Goal: Task Accomplishment & Management: Use online tool/utility

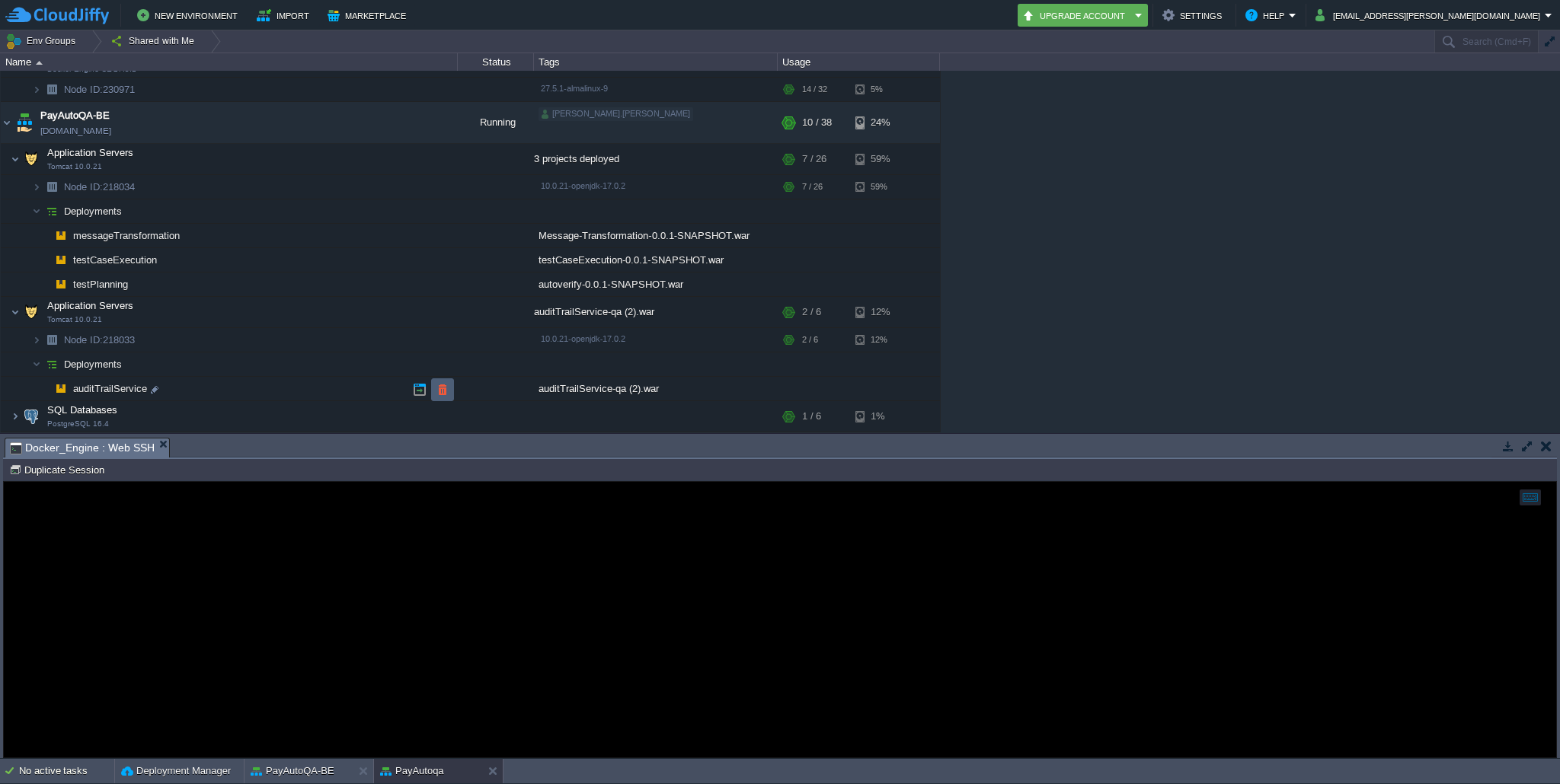
scroll to position [347, 0]
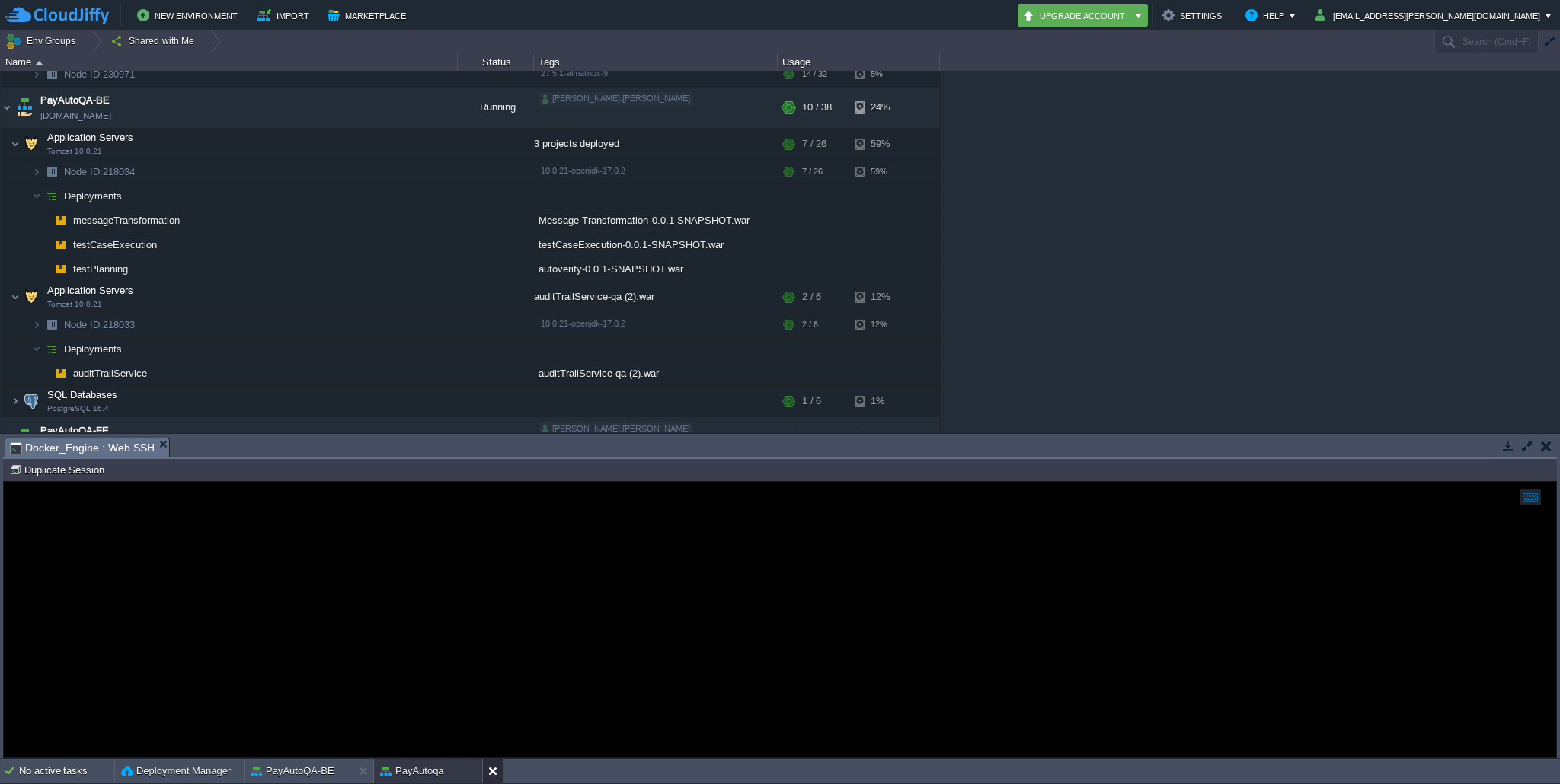
click at [489, 770] on button at bounding box center [496, 771] width 15 height 15
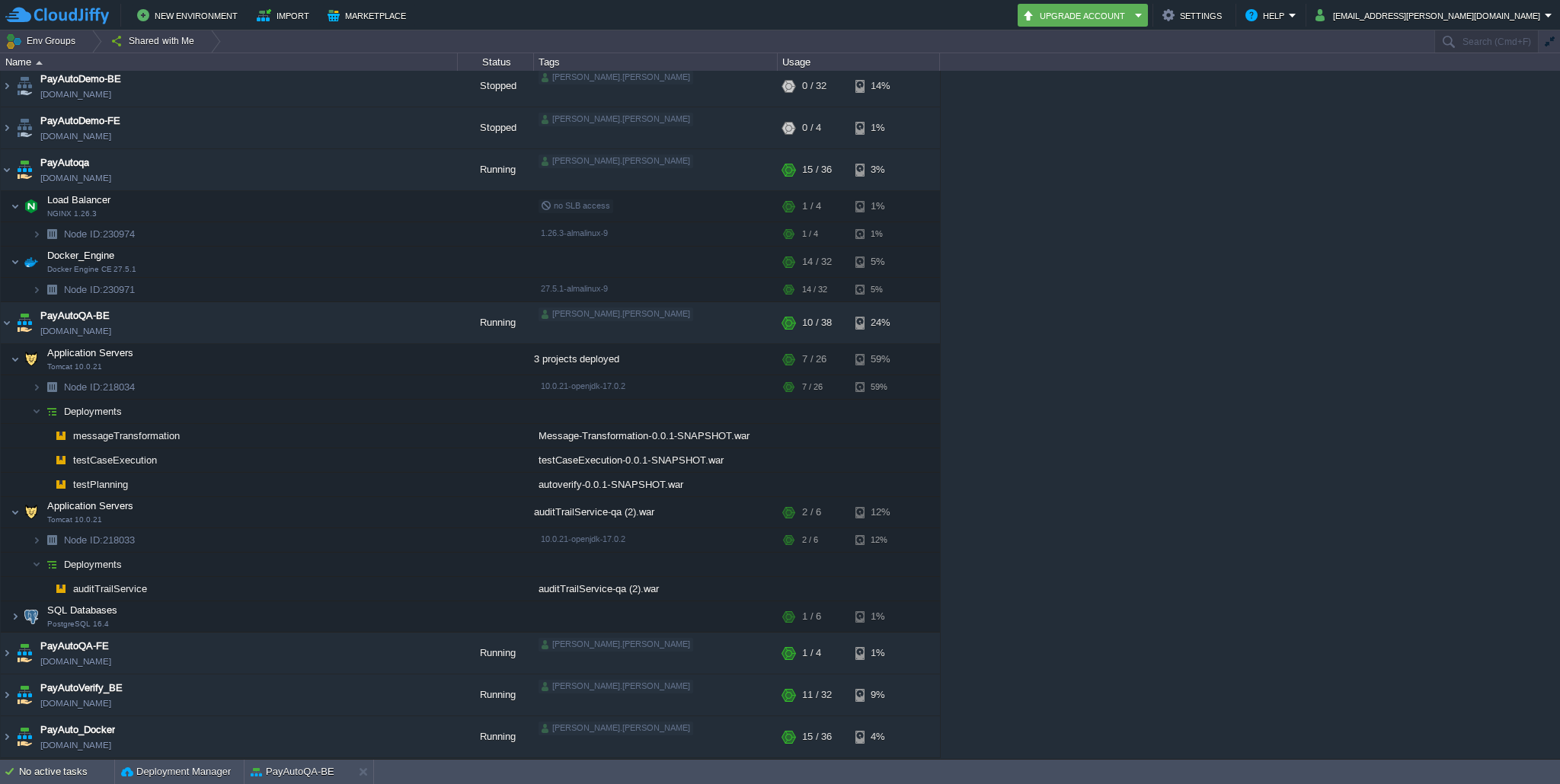
scroll to position [131, 0]
click at [388, 268] on button "button" at bounding box center [389, 262] width 13 height 13
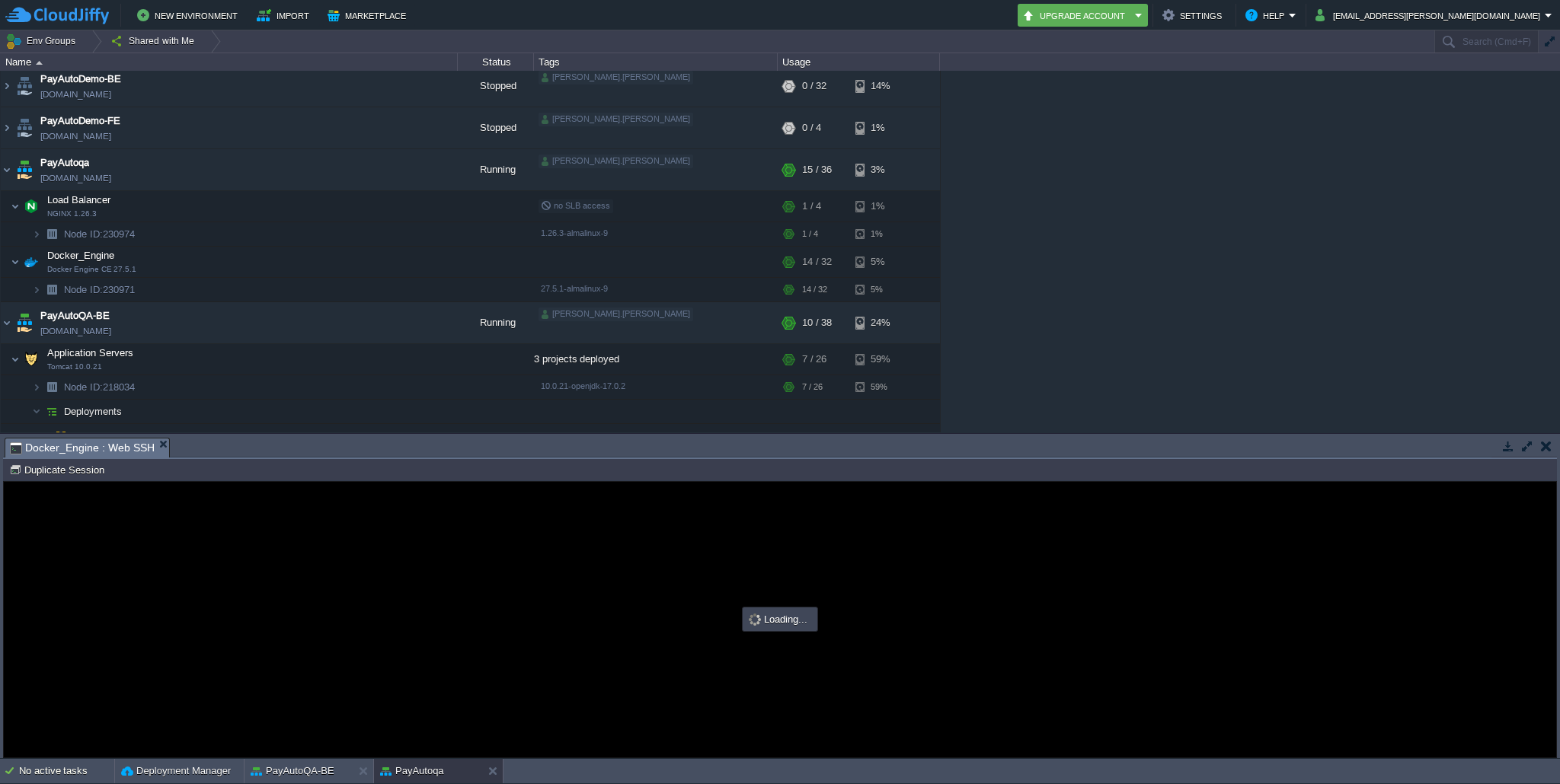
scroll to position [0, 0]
type input "#000000"
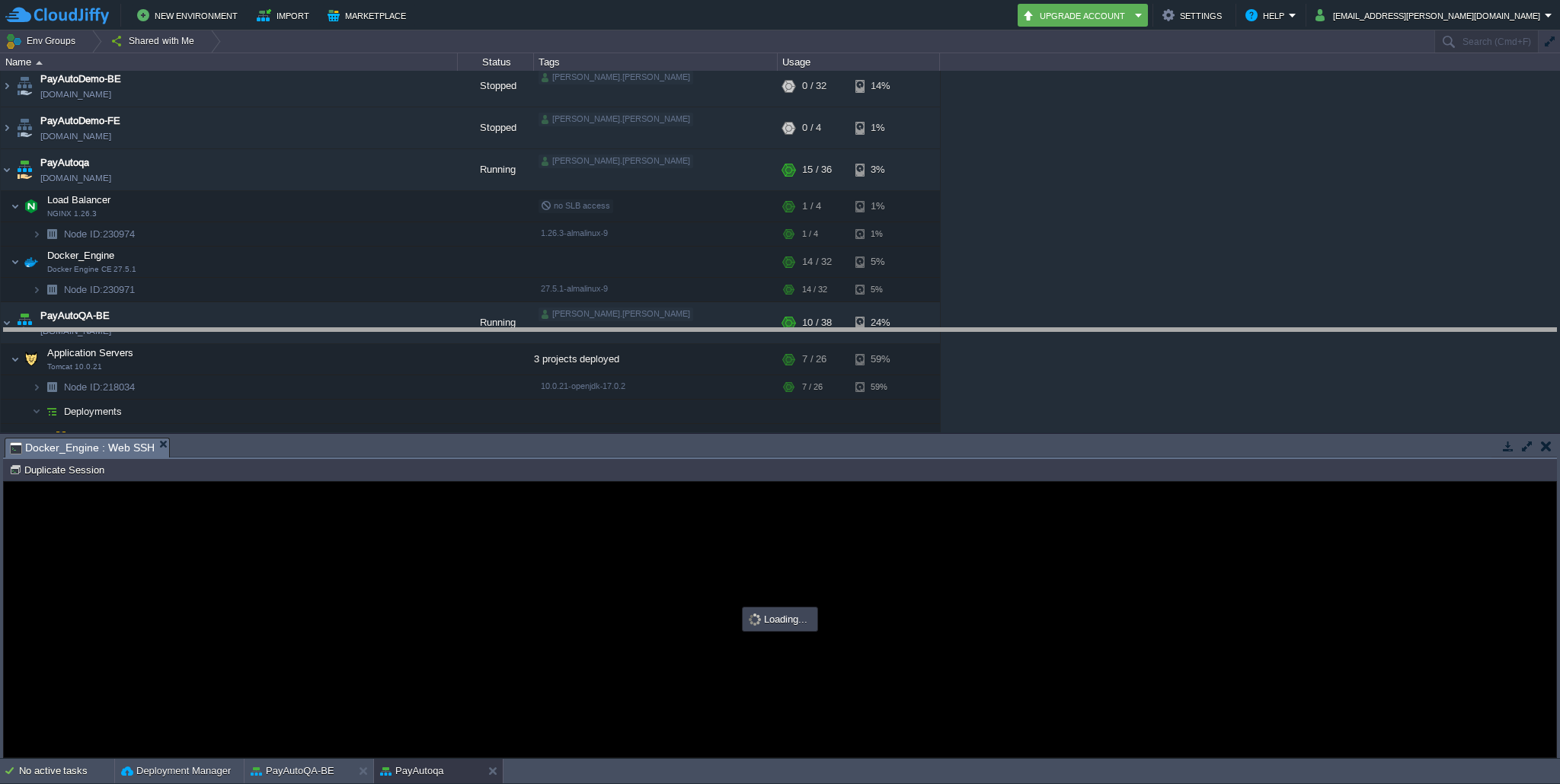
drag, startPoint x: 820, startPoint y: 453, endPoint x: 820, endPoint y: 343, distance: 110.0
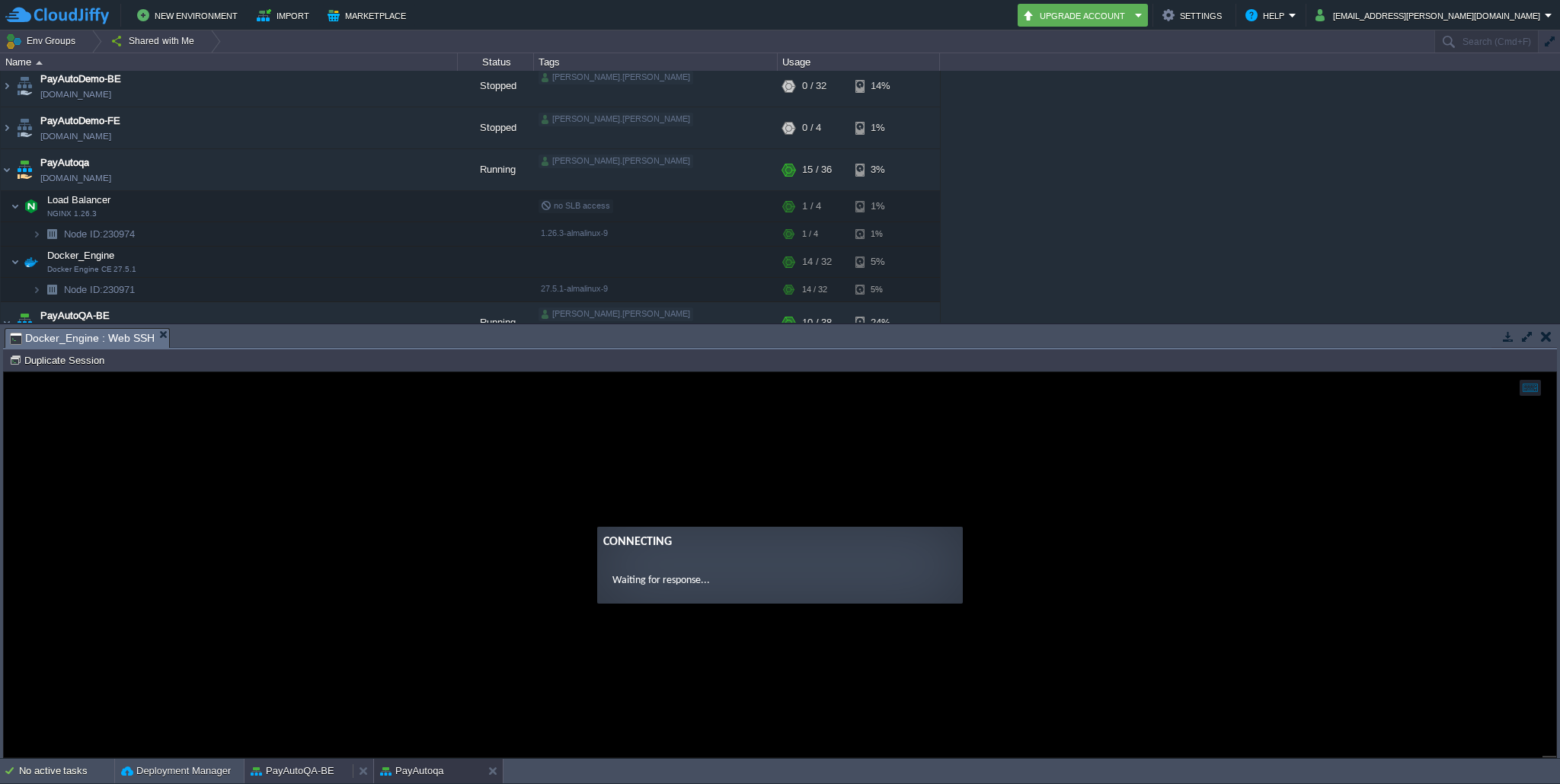
click at [319, 764] on button "PayAutoQA-BE" at bounding box center [293, 771] width 84 height 15
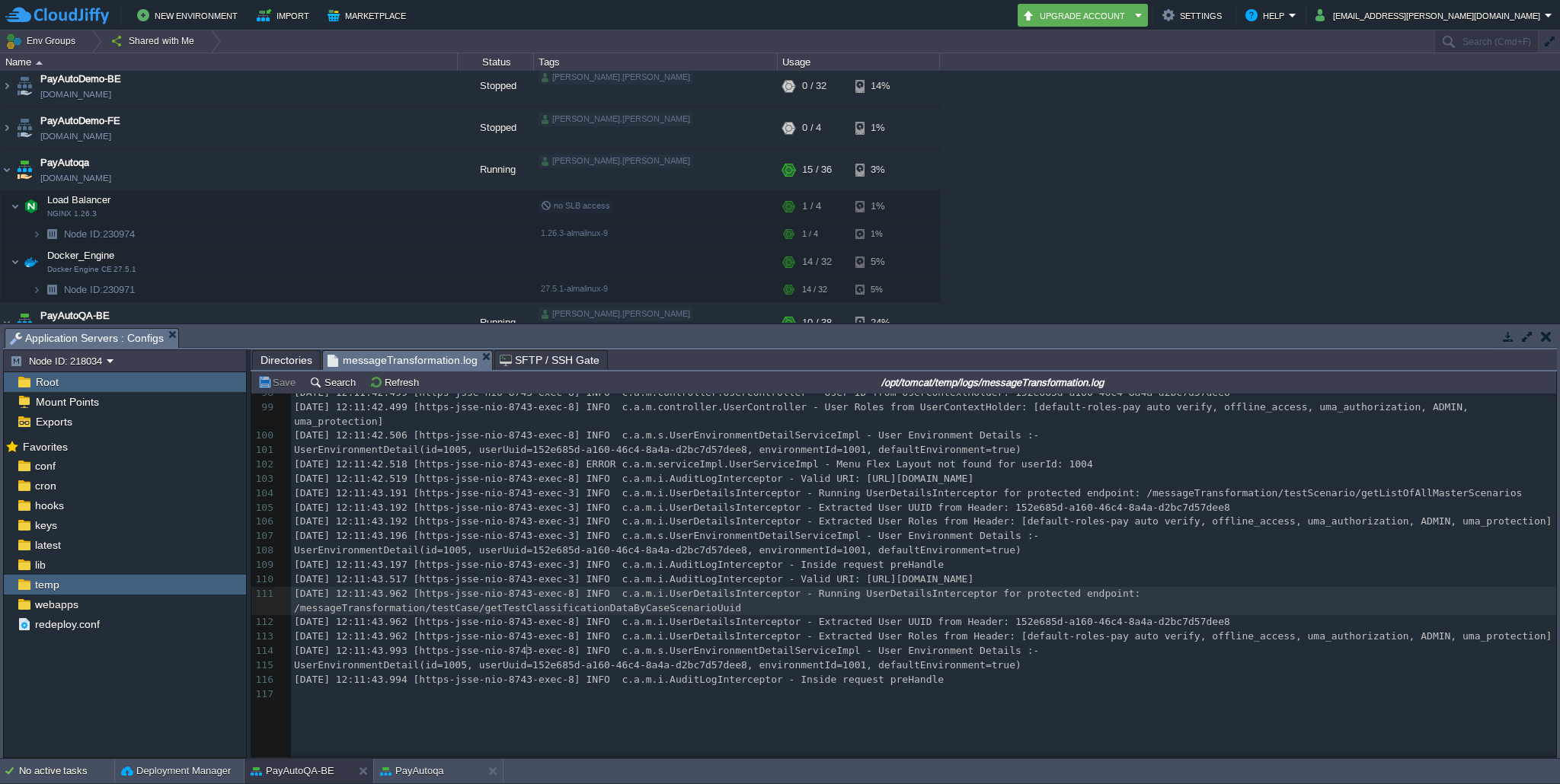
click at [525, 614] on span "[DATE] 12:11:43.962 [https-jsse-nio-8743-exec-8] INFO c.a.m.i.UserDetailsInterc…" at bounding box center [719, 601] width 852 height 26
click at [466, 665] on div "117 86 [DATE] 12:11:05.610 [https-jsse-nio-8743-exec-4] INFO c.a.m.i.UserDetail…" at bounding box center [923, 450] width 1265 height 502
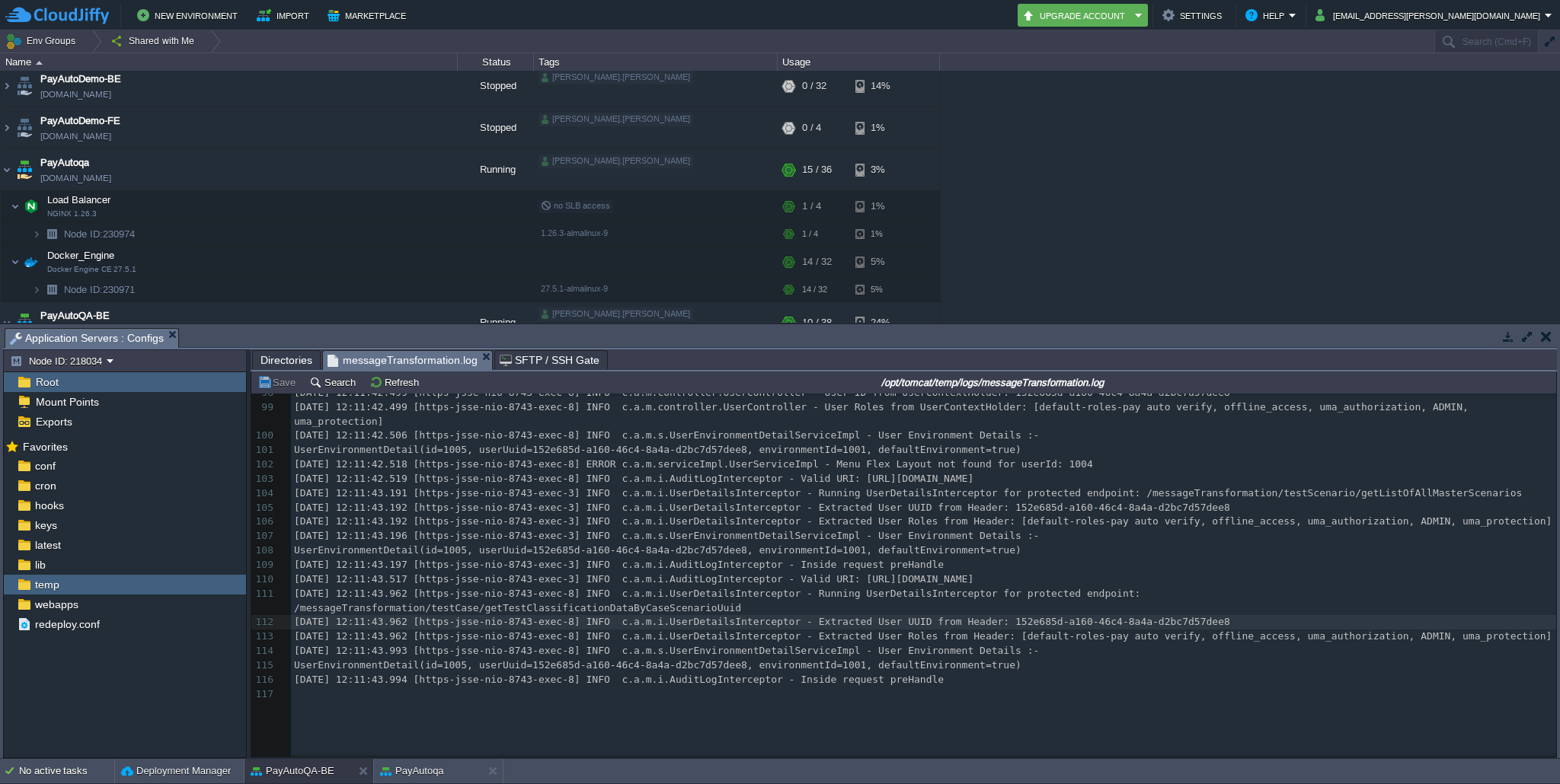
type textarea "-"
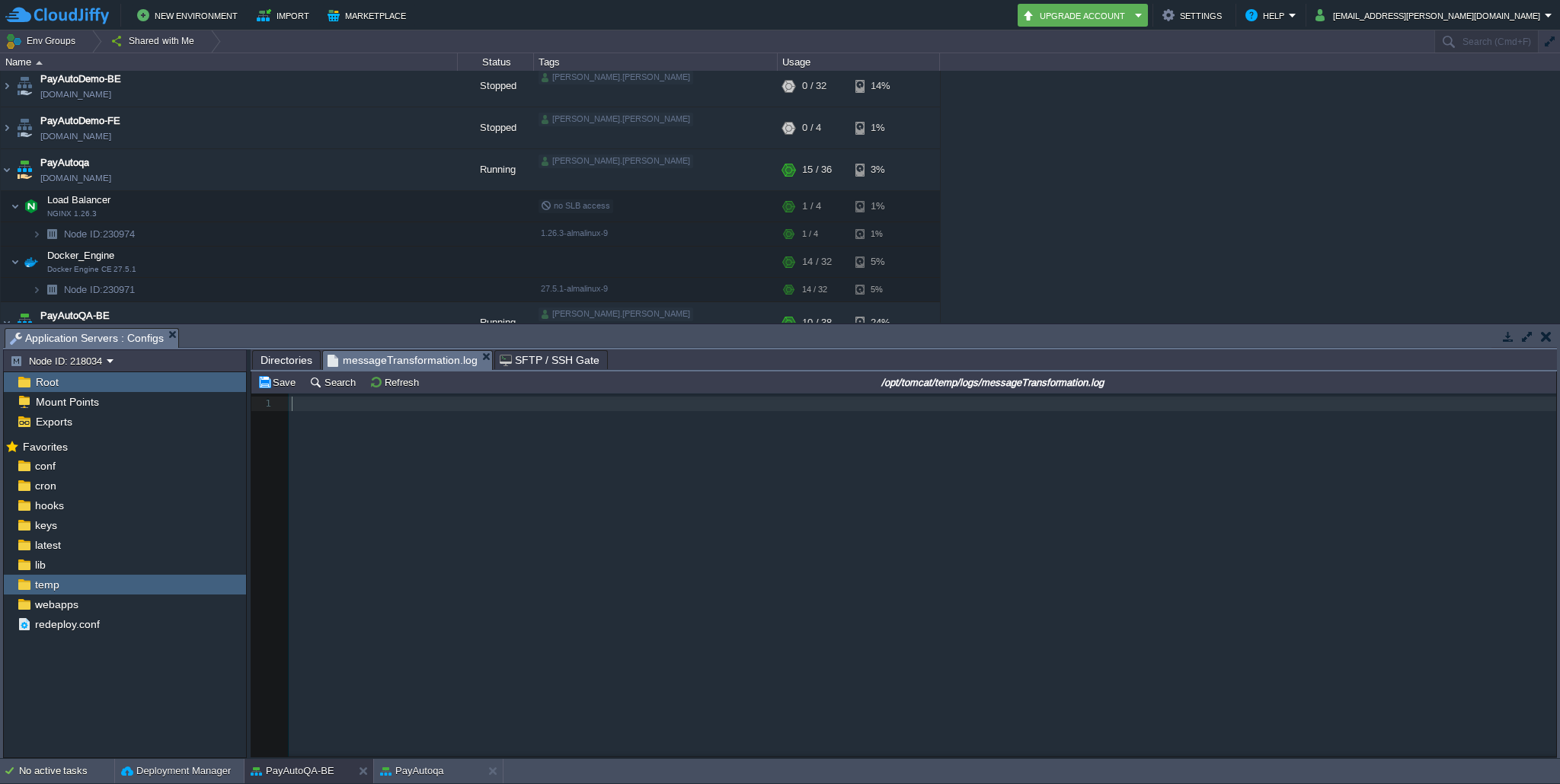
scroll to position [0, 0]
click at [384, 388] on button "Refresh" at bounding box center [396, 382] width 54 height 13
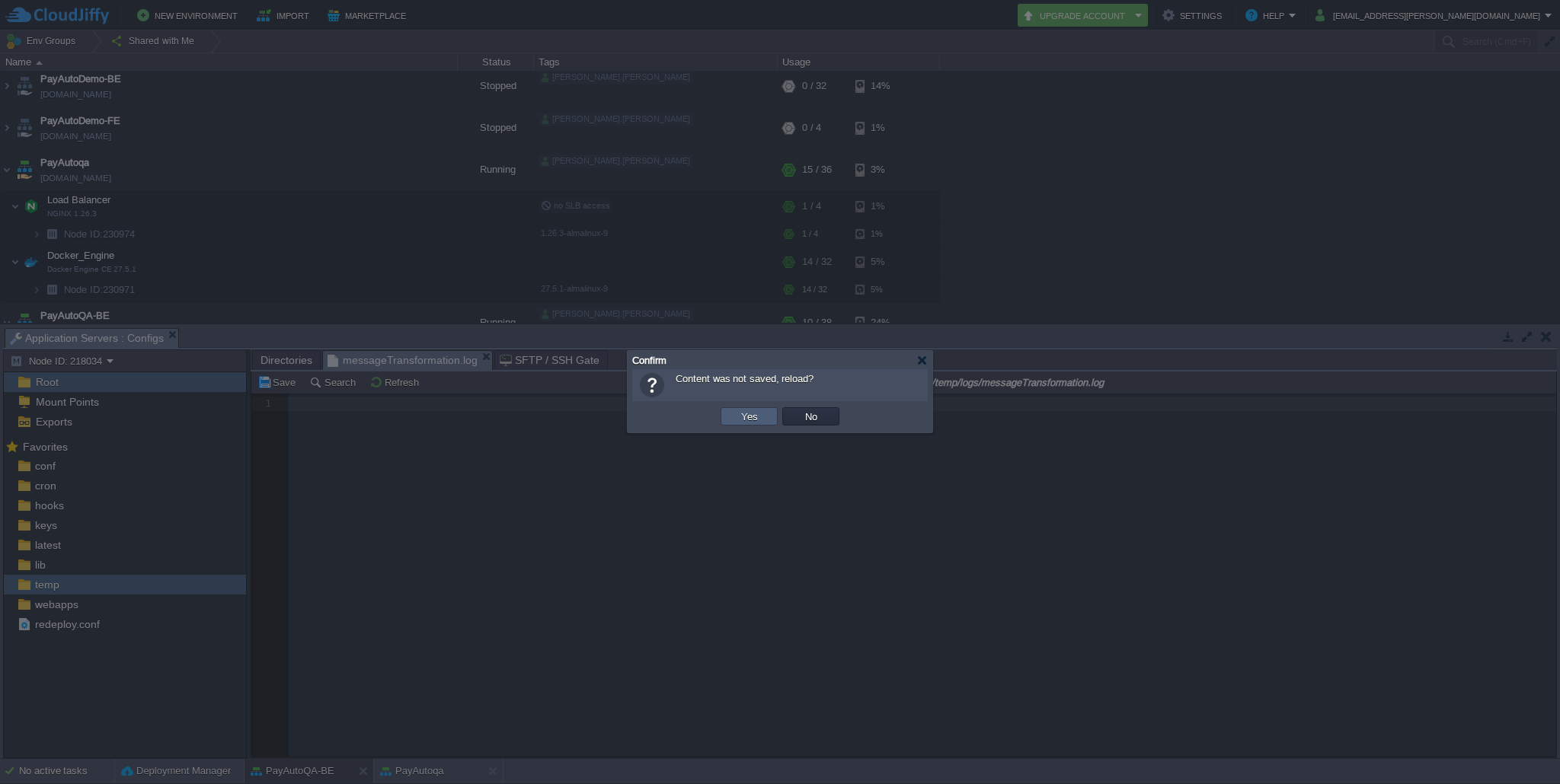
click at [767, 419] on td "Yes" at bounding box center [749, 416] width 57 height 19
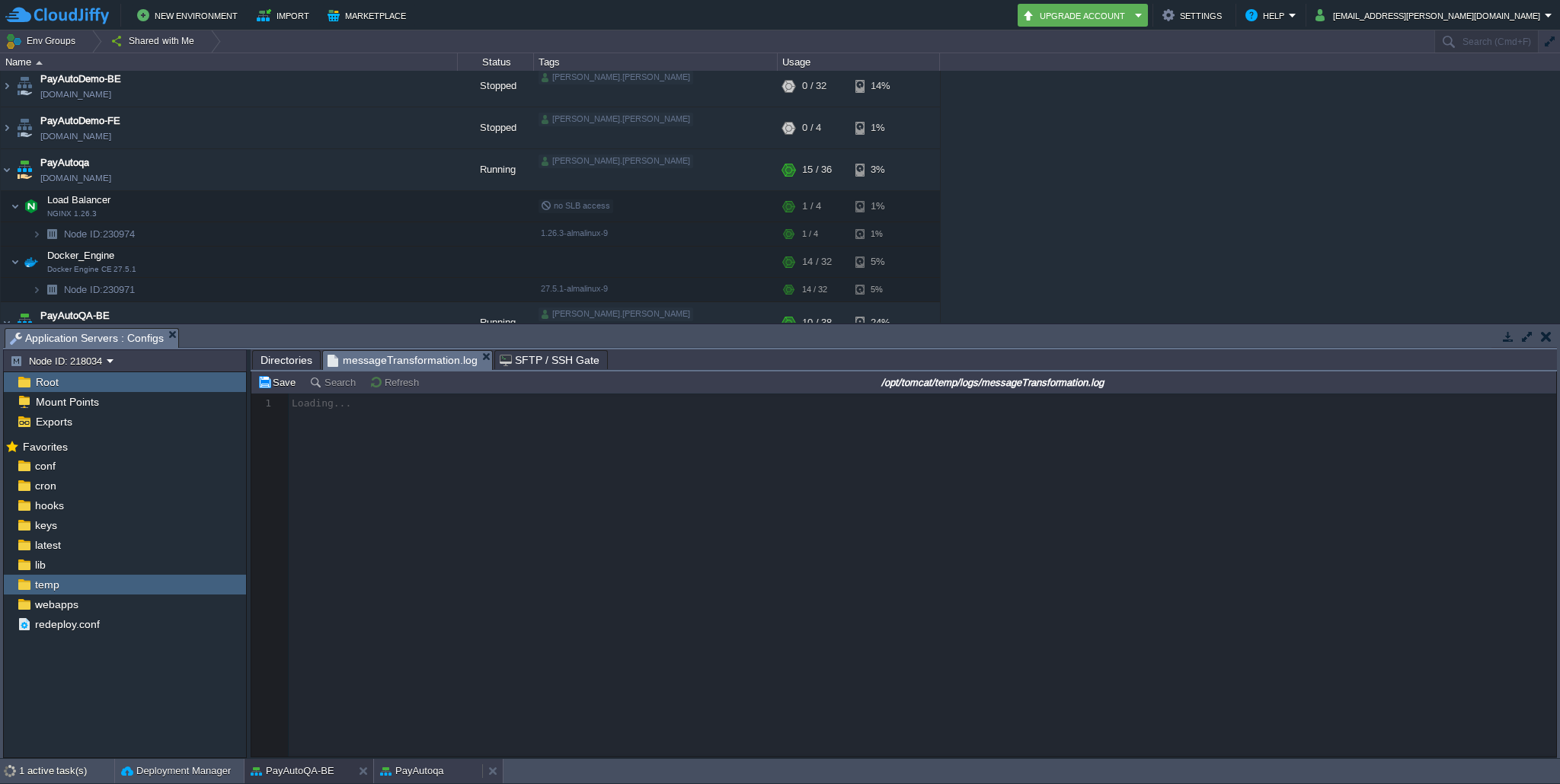
click at [405, 775] on button "PayAutoqa" at bounding box center [412, 771] width 64 height 15
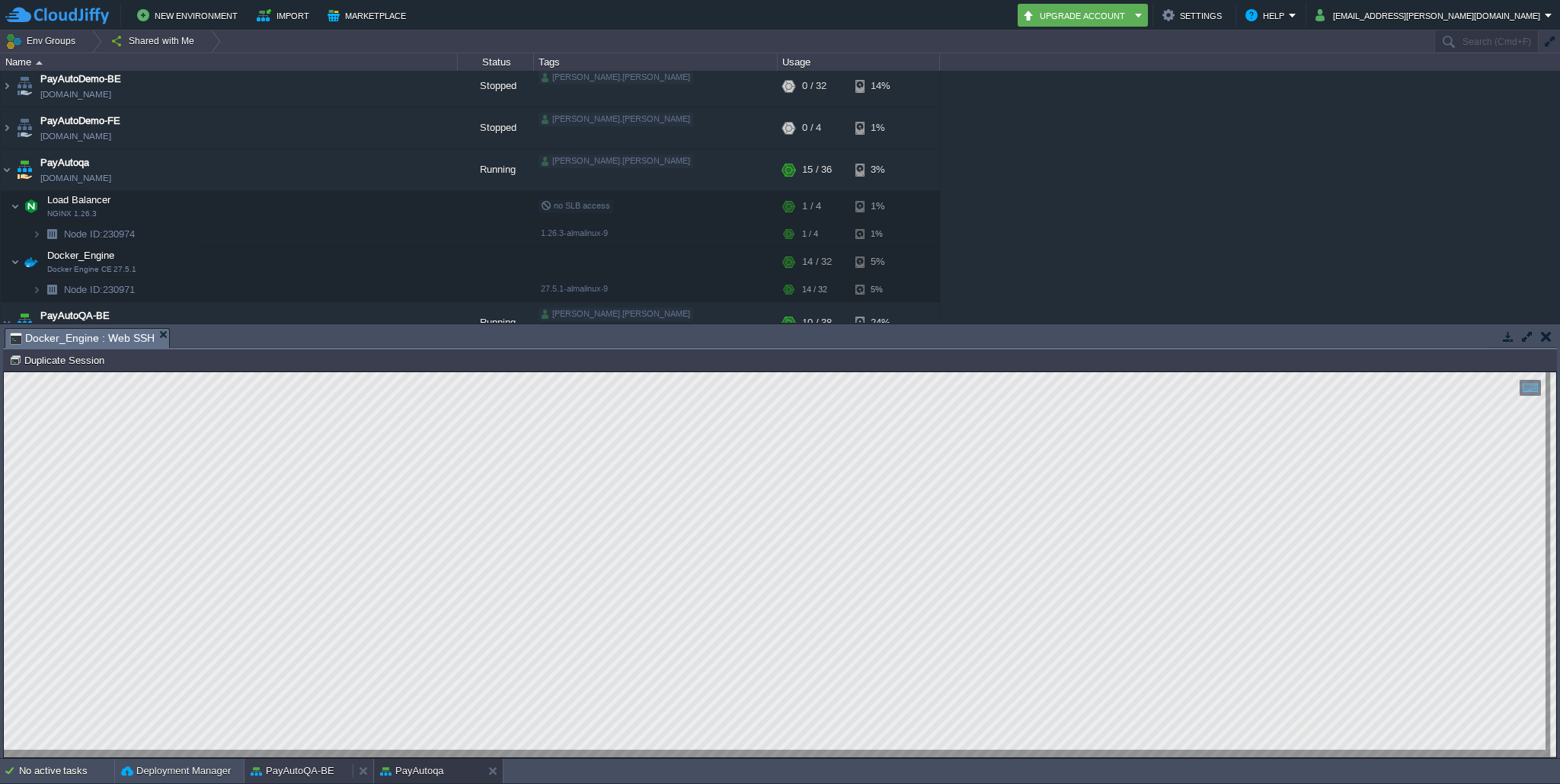
click at [310, 771] on button "PayAutoQA-BE" at bounding box center [293, 771] width 84 height 15
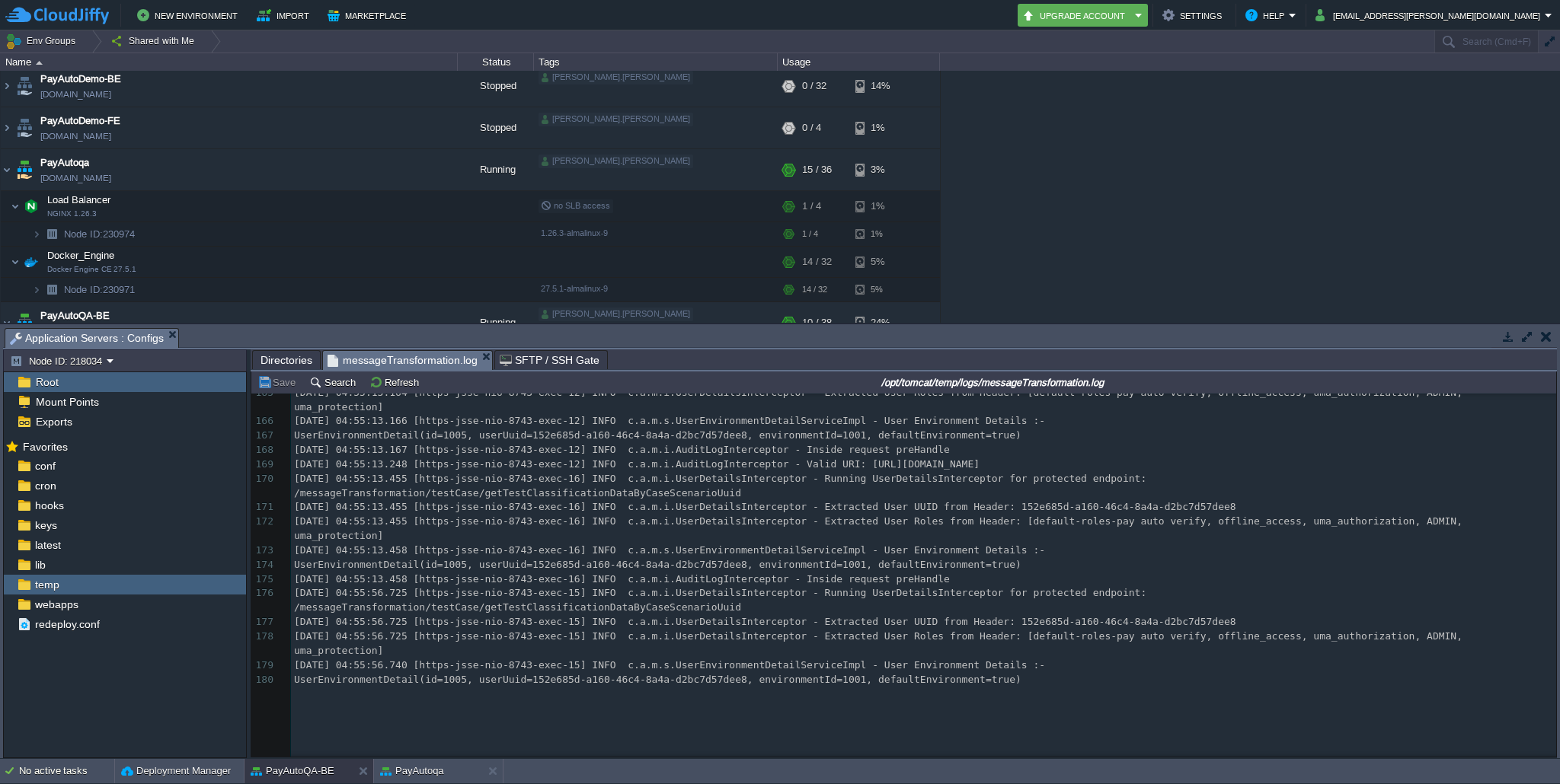
scroll to position [2629, 0]
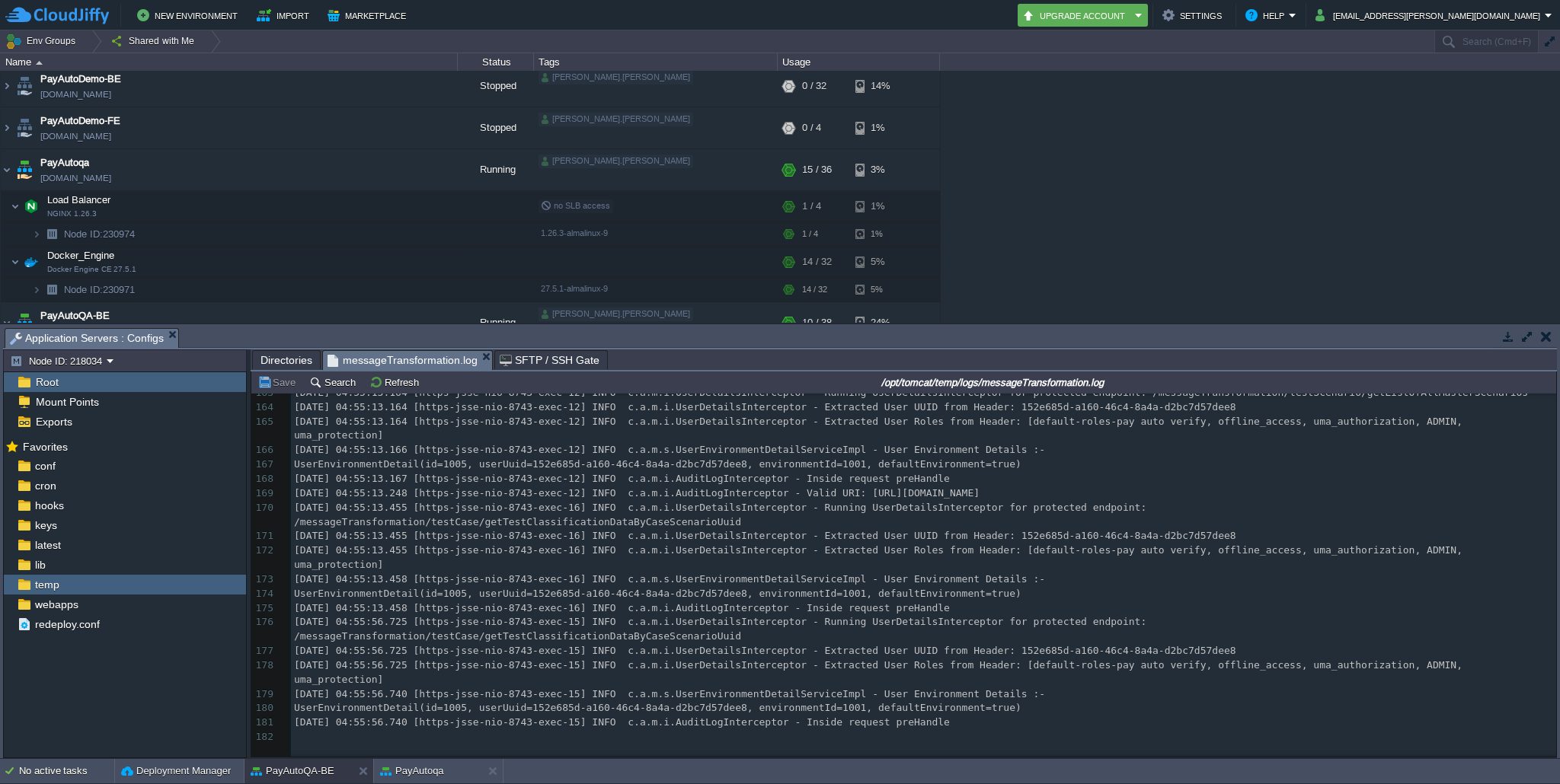
click at [944, 634] on div "182 [DATE] 00:04:55.334 [AsyncResolver-bootstrap-executor-0] INFO c.n.d.s.r.aws…" at bounding box center [923, 493] width 1265 height 502
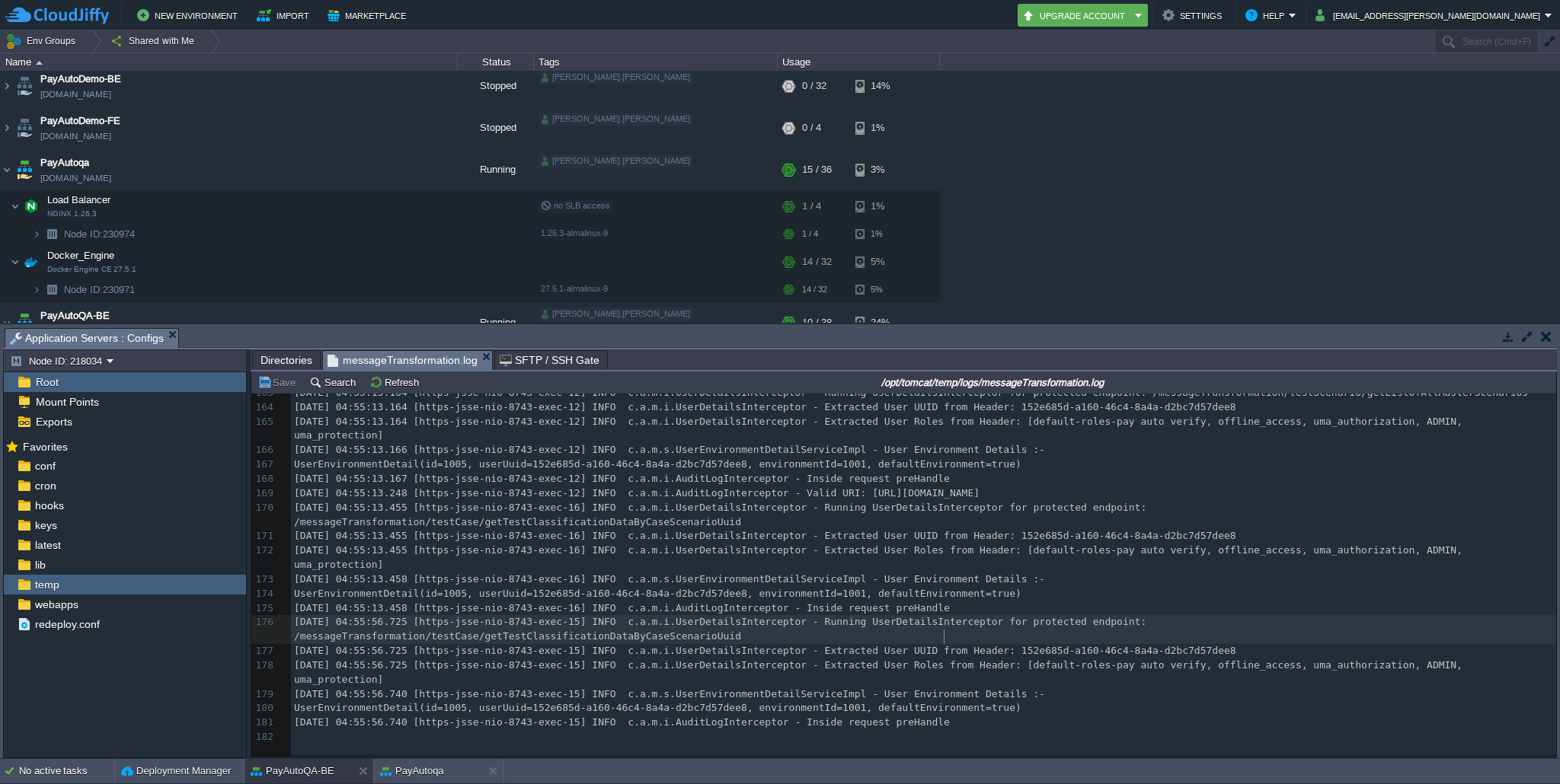
type textarea "[DATE] 04:55:56.725 [https-jsse-nio-8743-exec-15] INFO c.a.m.i.UserDetailsInter…"
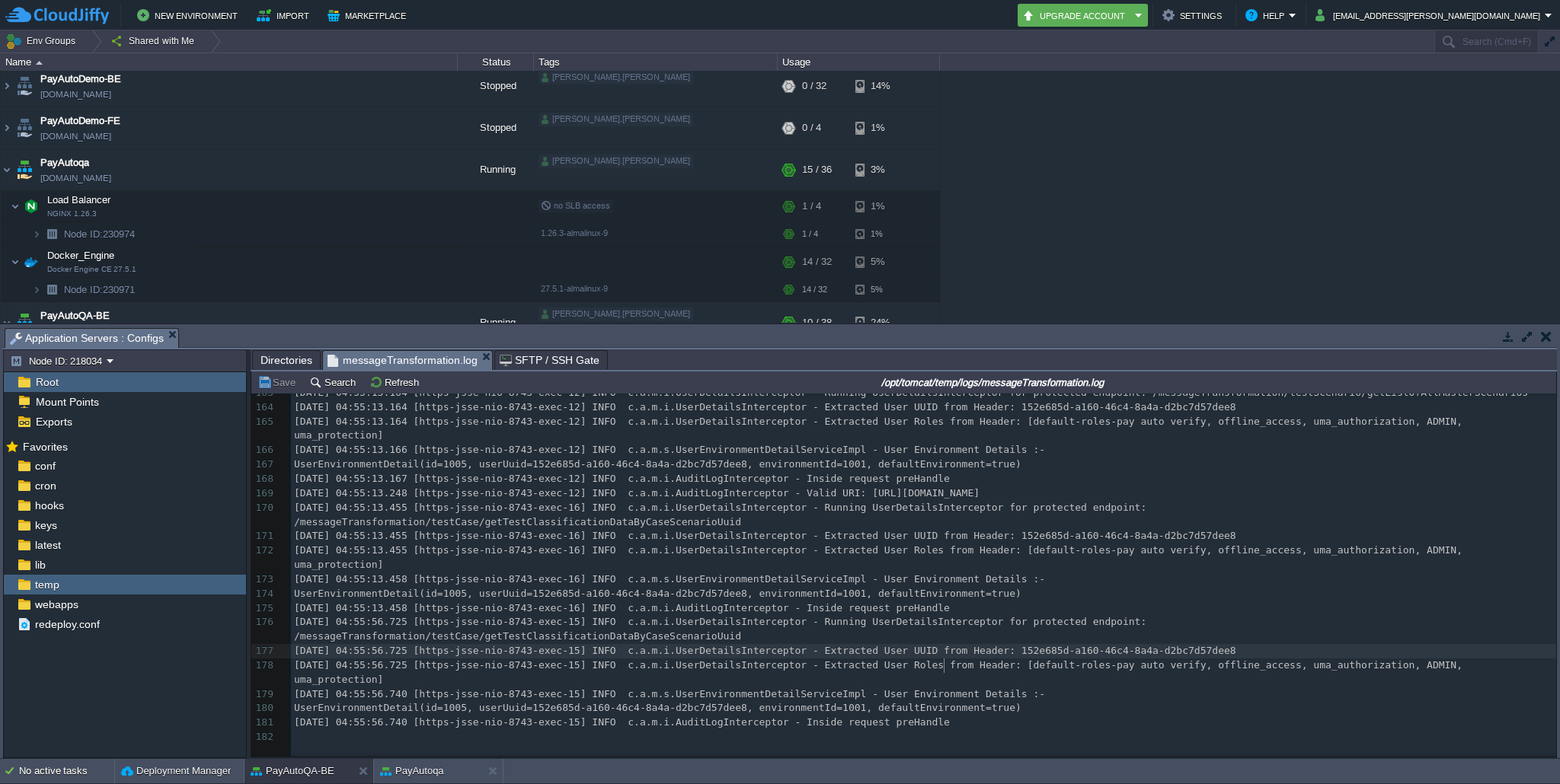
type textarea "[DATE] 04:55:56.725 [https-jsse-nio-8743-exec-15] INFO c.a.m.i.UserDetailsInter…"
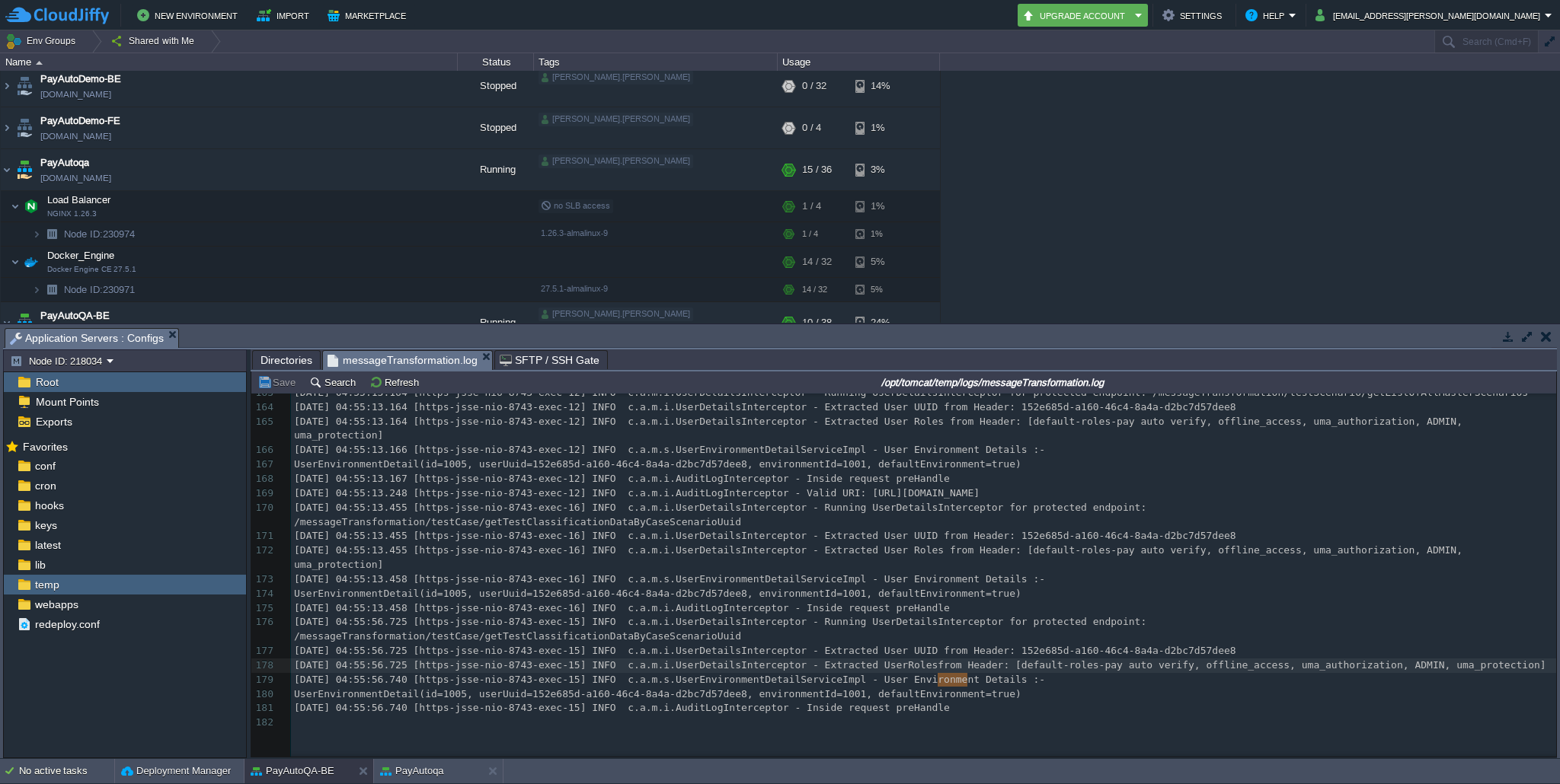
type textarea "[DATE] 04:55:56.725 [https-jsse-nio-8743-exec-15] INFO c.a.m.i.UserDetailsInter…"
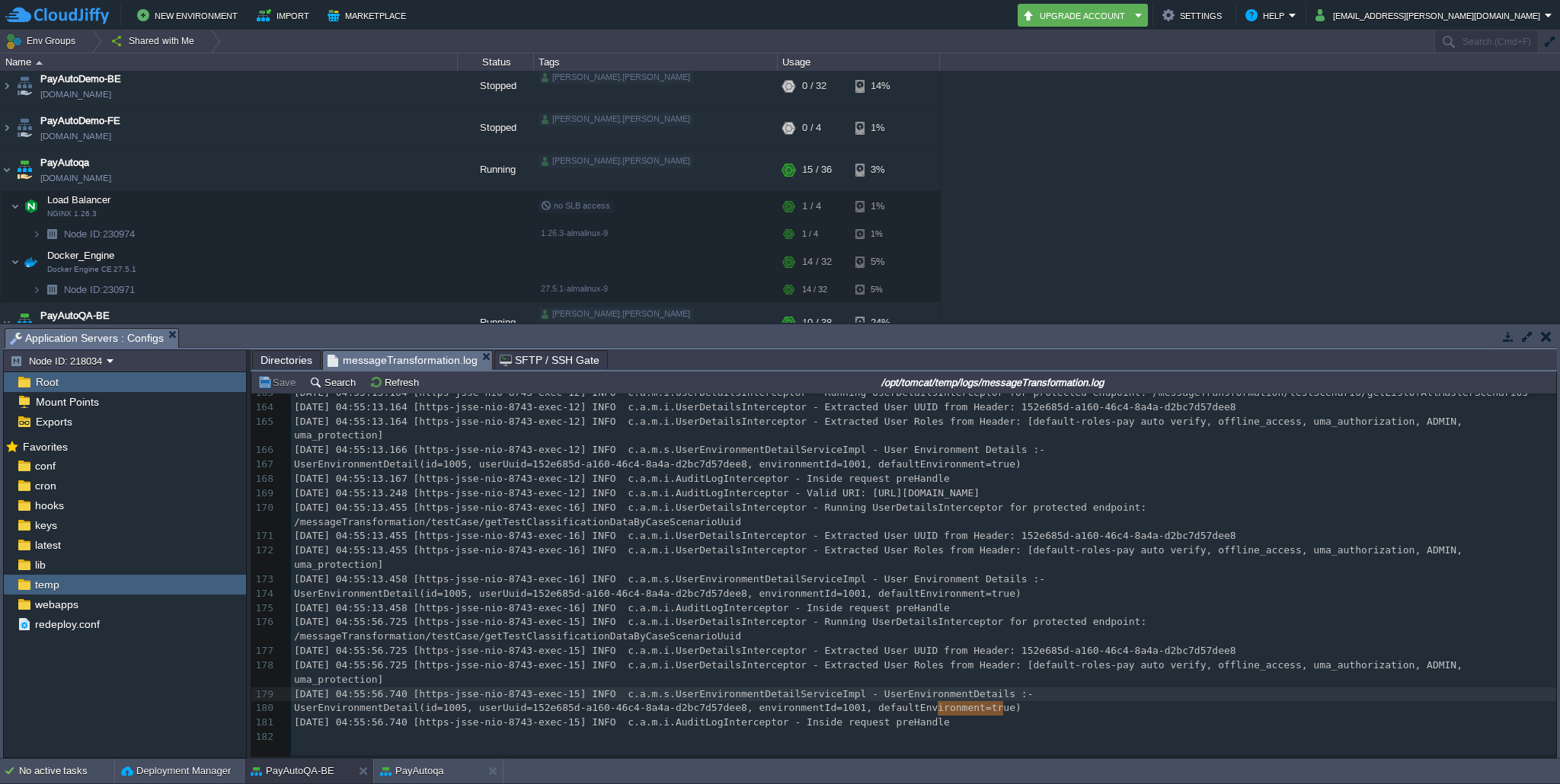
type textarea "[DATE] 04:55:56.740 [https-jsse-nio-8743-exec-15] INFO c.a.m.s.UserEnvironmentD…"
type textarea "UserEnvironmentDetail(id=1005, userUuid=152e685d-a160-46c4-8a4a-d2bc7d57dee8, e…"
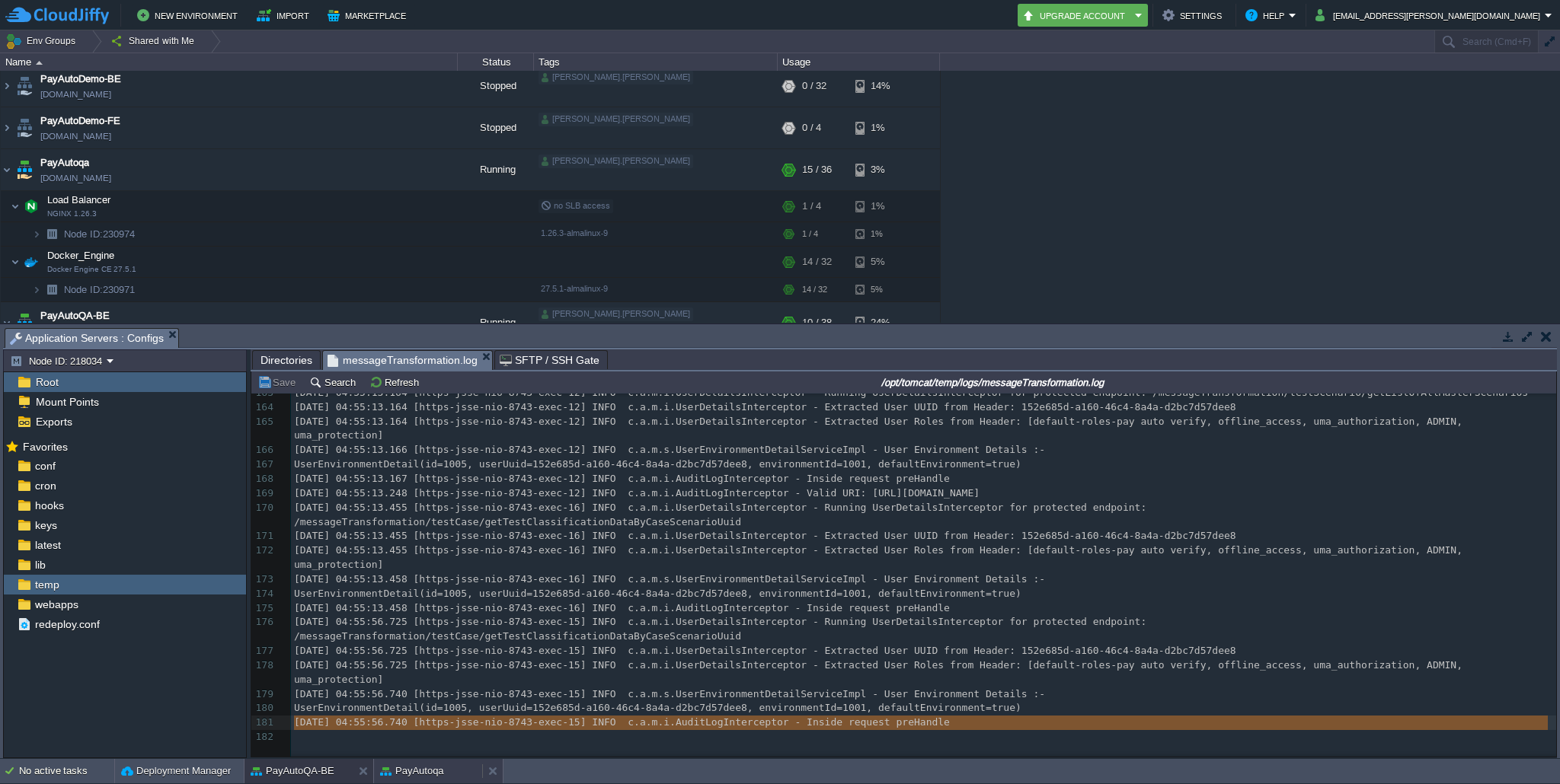
click at [414, 770] on button "PayAutoqa" at bounding box center [412, 771] width 64 height 15
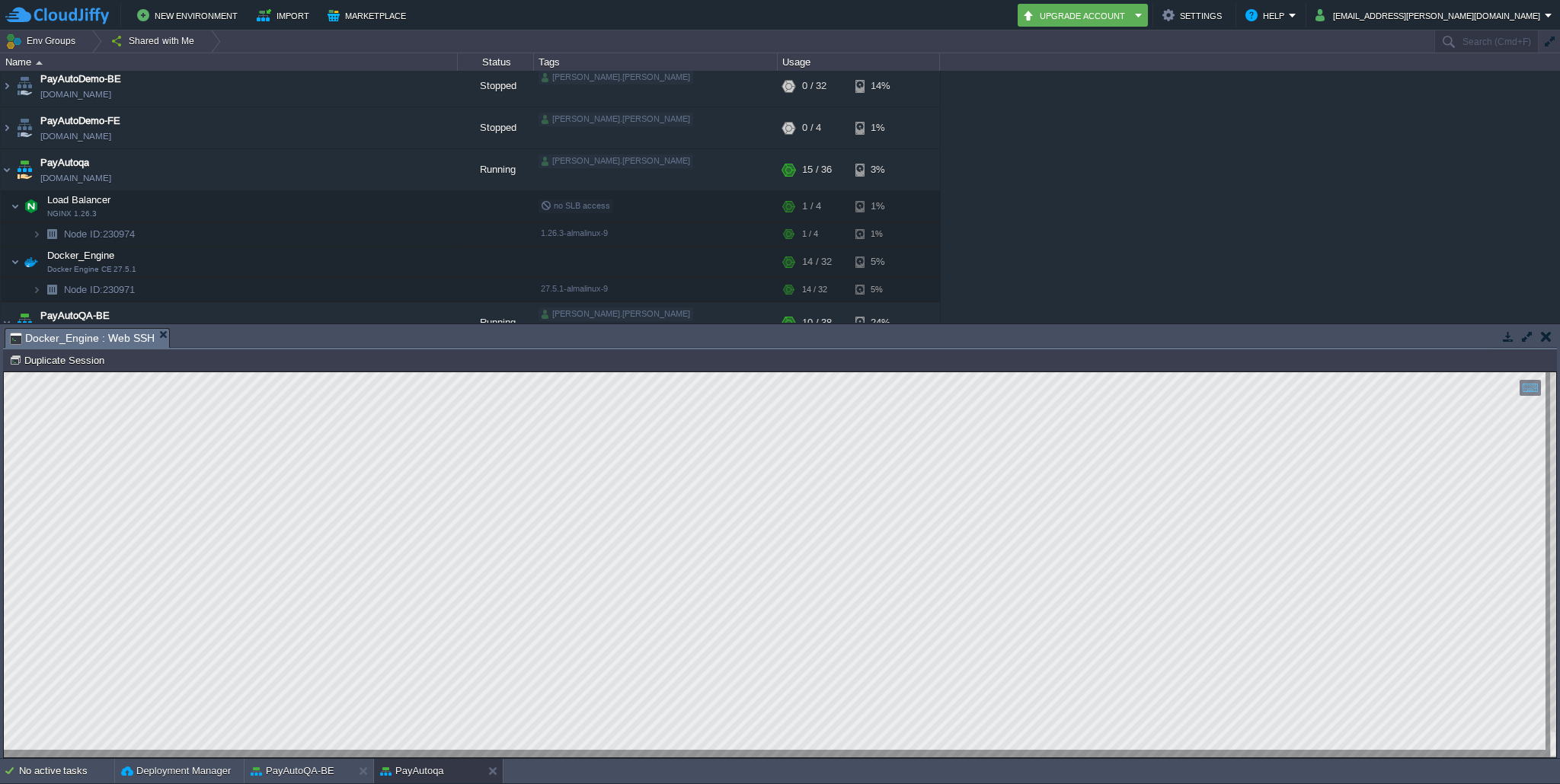
click at [4, 373] on html "Copy: Cmd + C Paste: Cmd + V Settings: Ctrl + Shift + Alt 0" at bounding box center [780, 373] width 1552 height 0
click at [309, 767] on button "PayAutoQA-BE" at bounding box center [293, 771] width 84 height 15
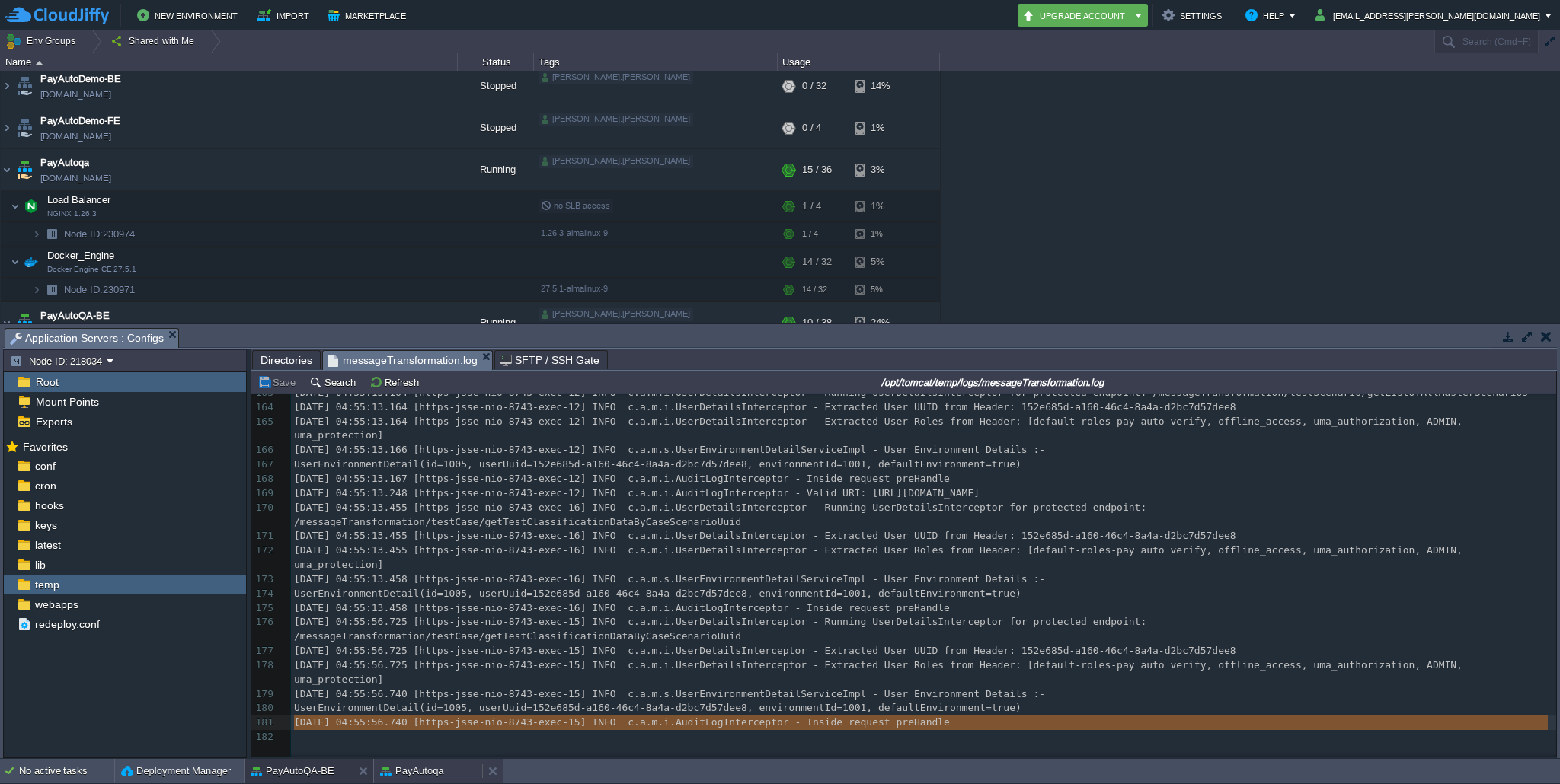
click at [411, 771] on button "PayAutoqa" at bounding box center [412, 771] width 64 height 15
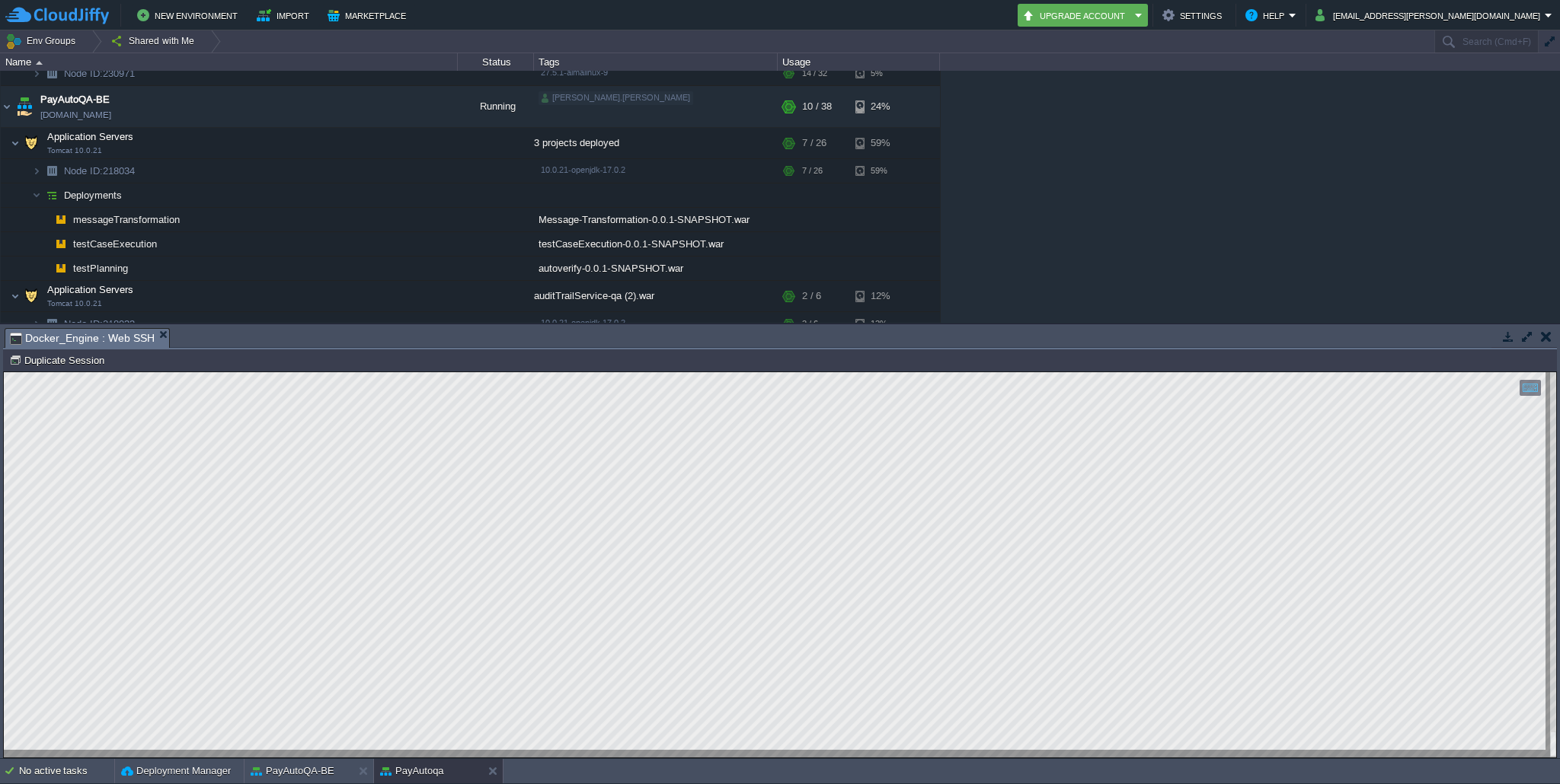
scroll to position [177, 279]
type textarea "org.springframework.web.client.ResourceAccessException: I/O error on GET reques…"
